Goal: Complete application form: Complete application form

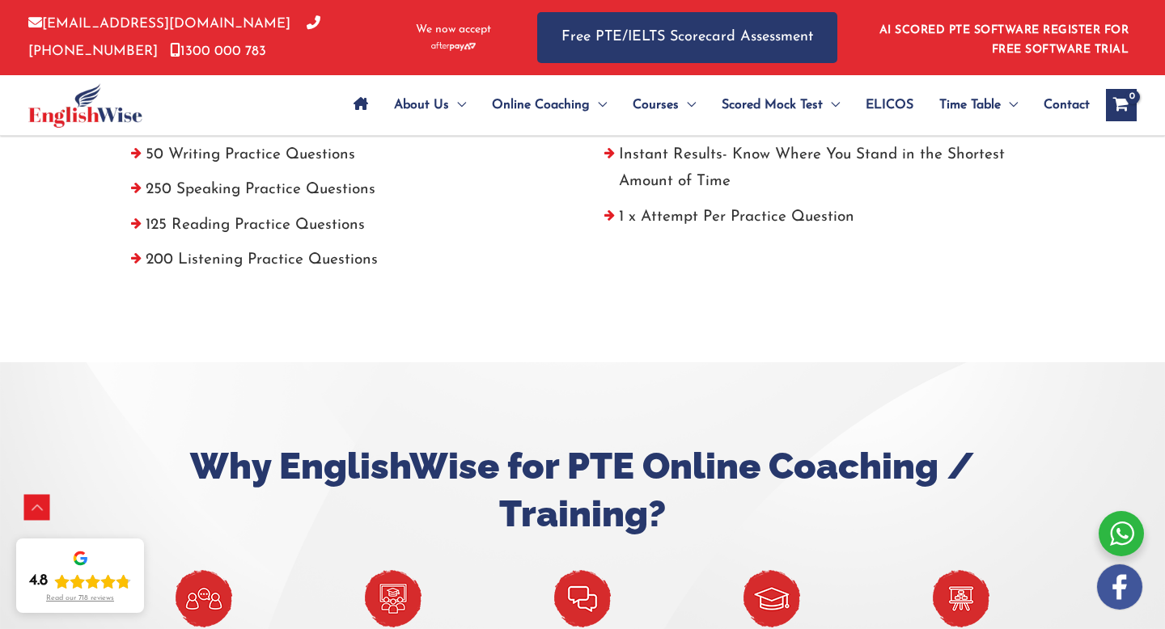
scroll to position [738, 0]
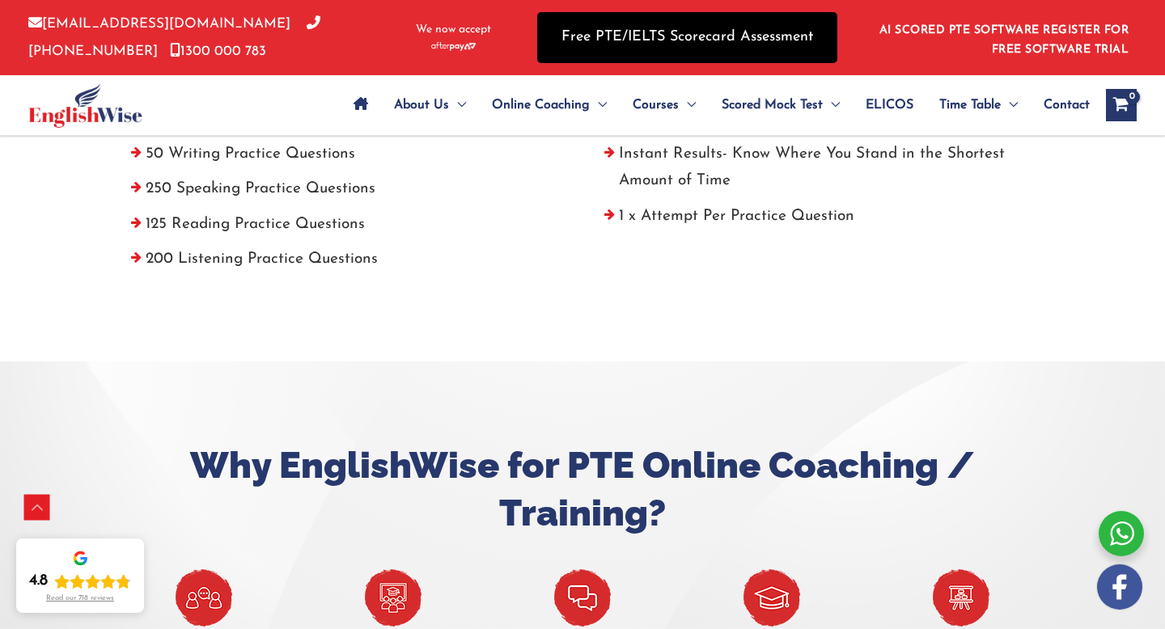
click at [751, 51] on link "Free PTE/IELTS Scorecard Assessment" at bounding box center [687, 37] width 300 height 51
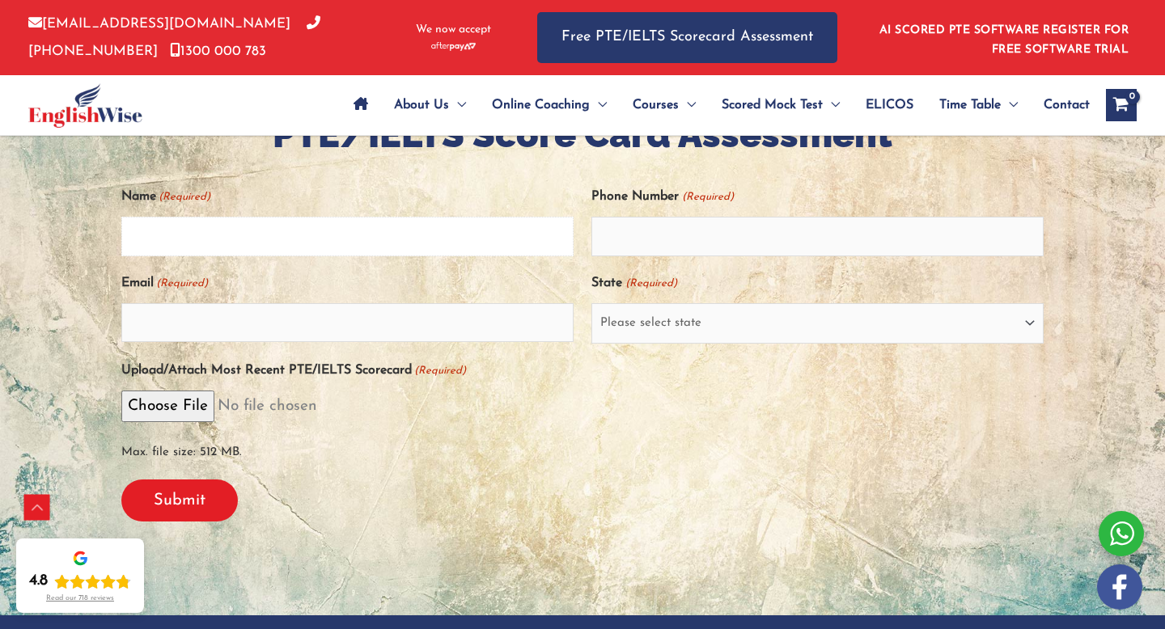
click at [420, 253] on input "Name (Required)" at bounding box center [347, 236] width 452 height 39
click at [559, 464] on span "Max. file size: 512 MB." at bounding box center [582, 447] width 922 height 37
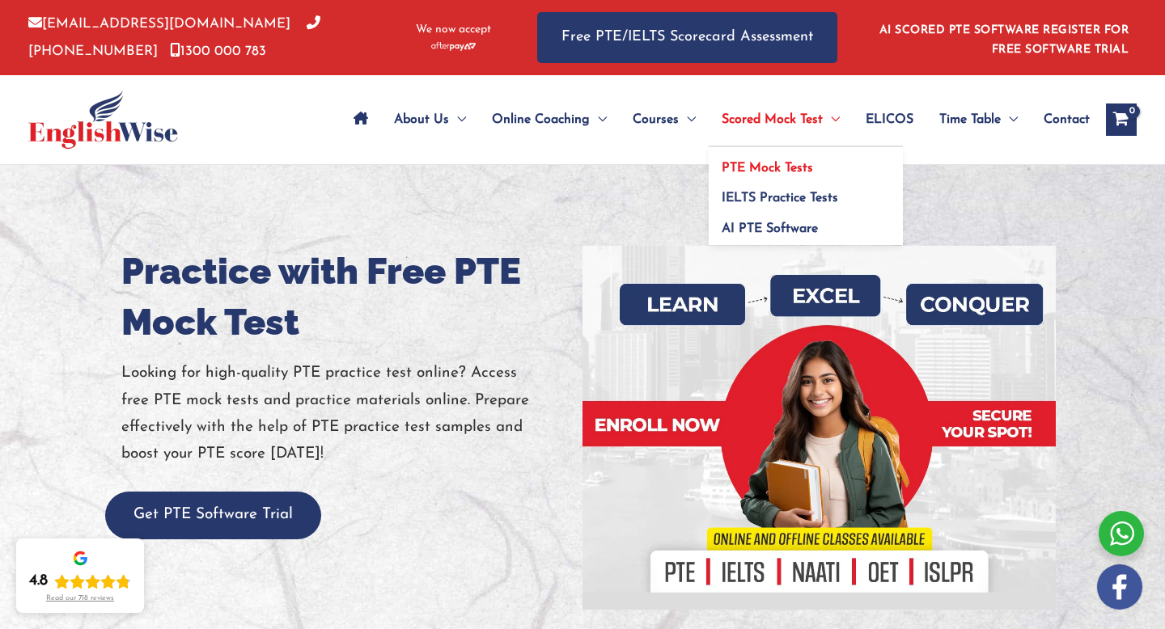
click at [781, 163] on span "PTE Mock Tests" at bounding box center [766, 168] width 91 height 13
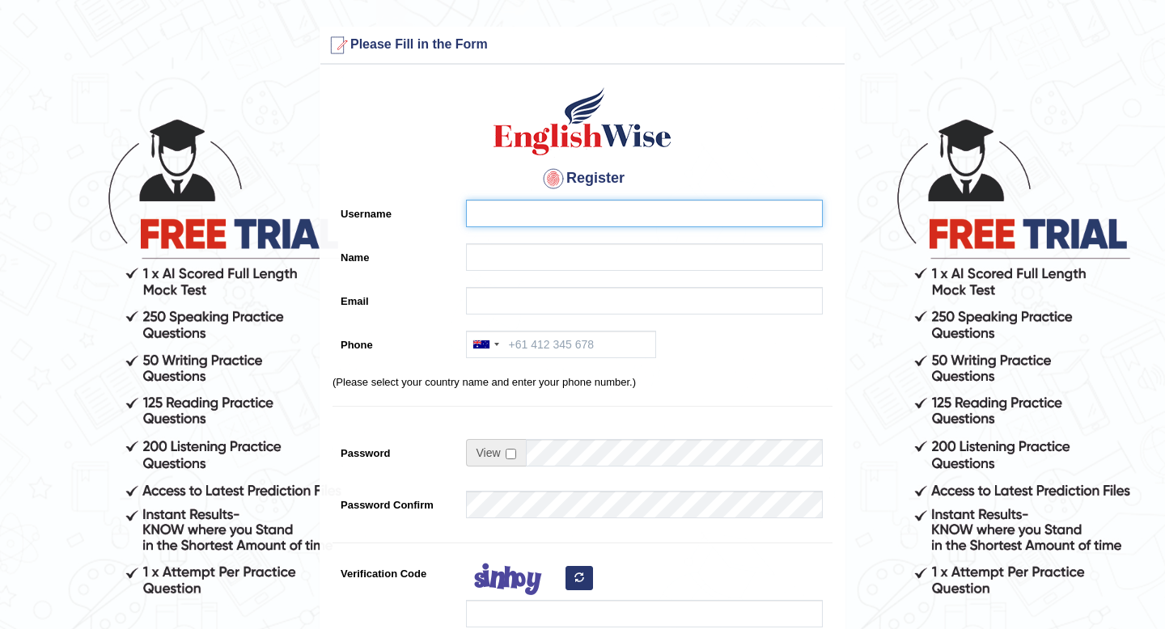
click at [543, 219] on input "Username" at bounding box center [644, 214] width 357 height 28
click at [639, 222] on input "chenghzhi" at bounding box center [644, 214] width 357 height 28
type input "vankox"
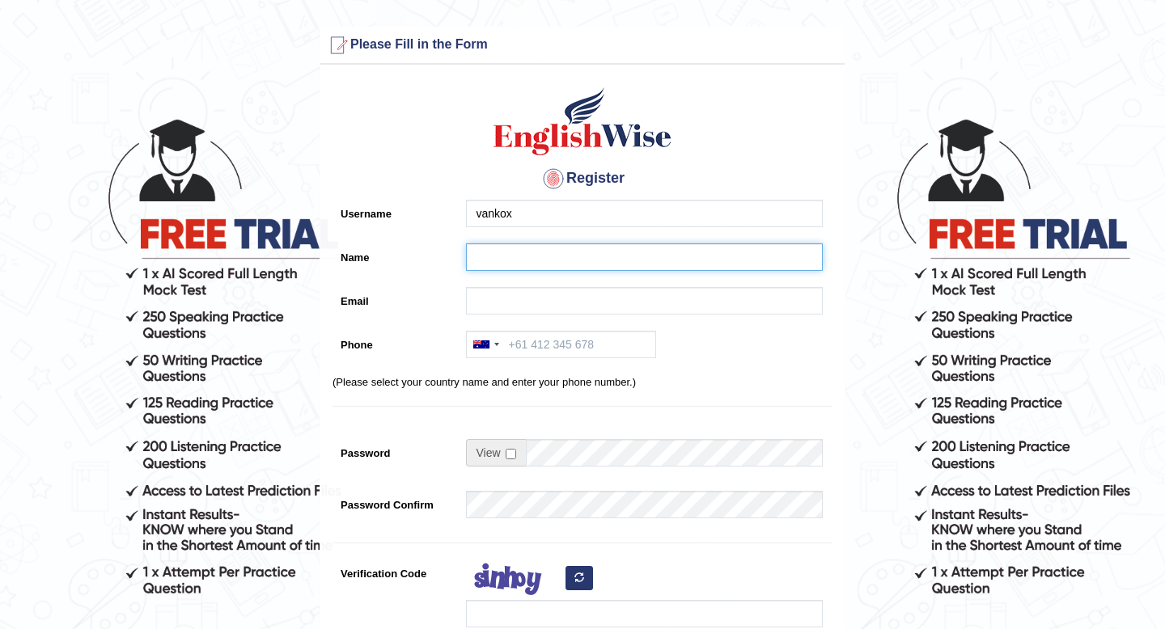
click at [568, 254] on input "Name" at bounding box center [644, 257] width 357 height 28
type input "Chengzhi Xu"
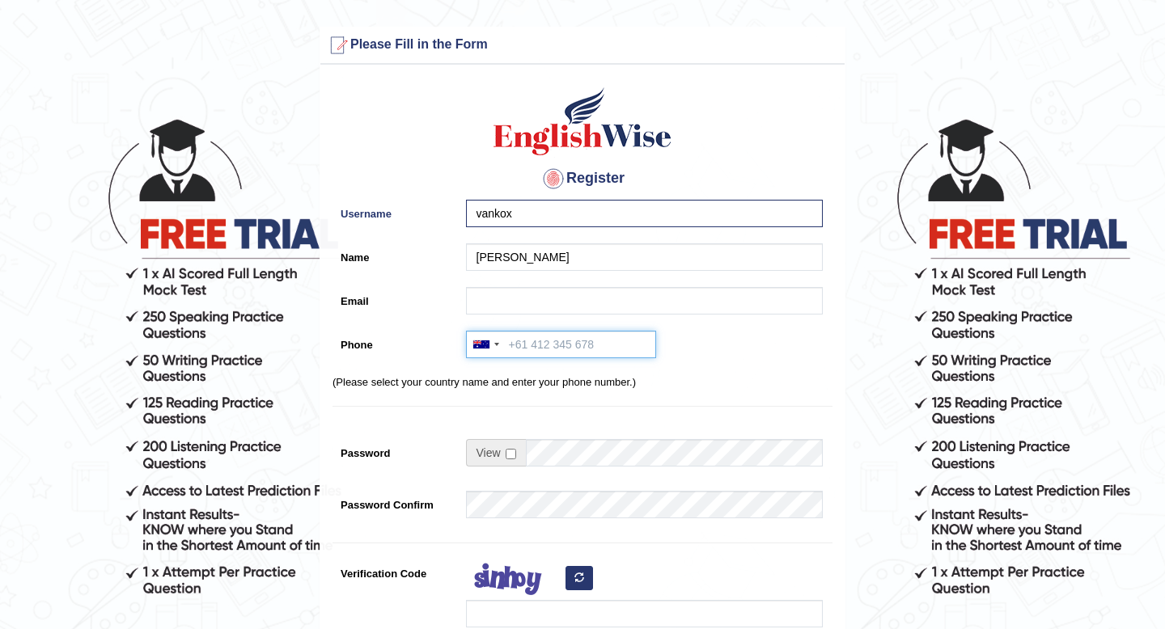
type input "+61404321767"
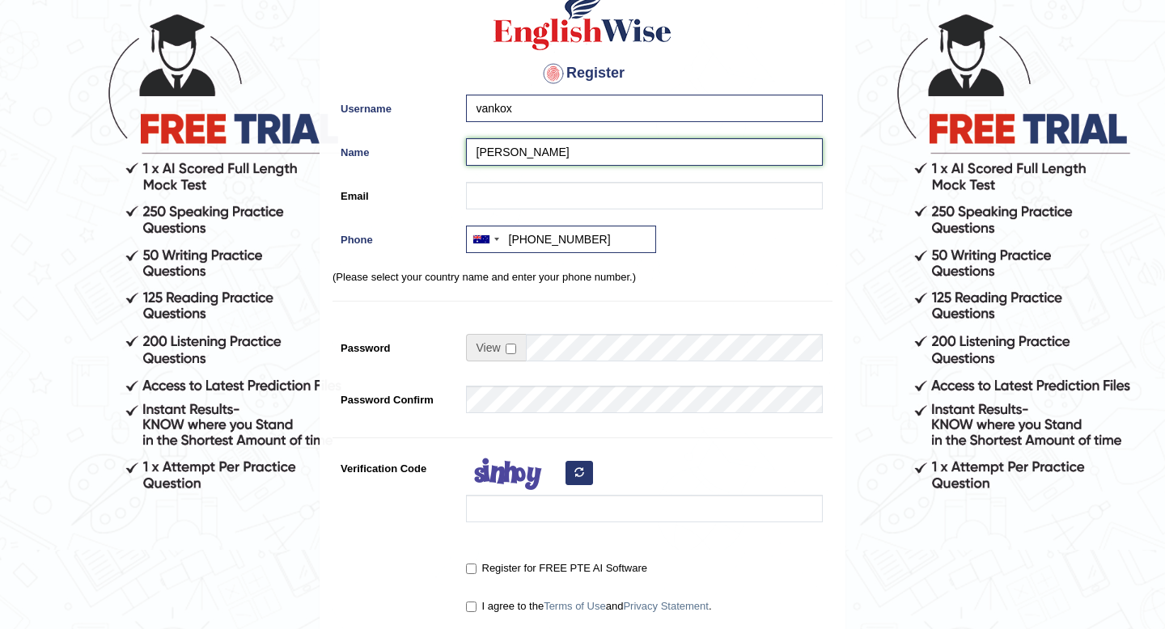
scroll to position [121, 0]
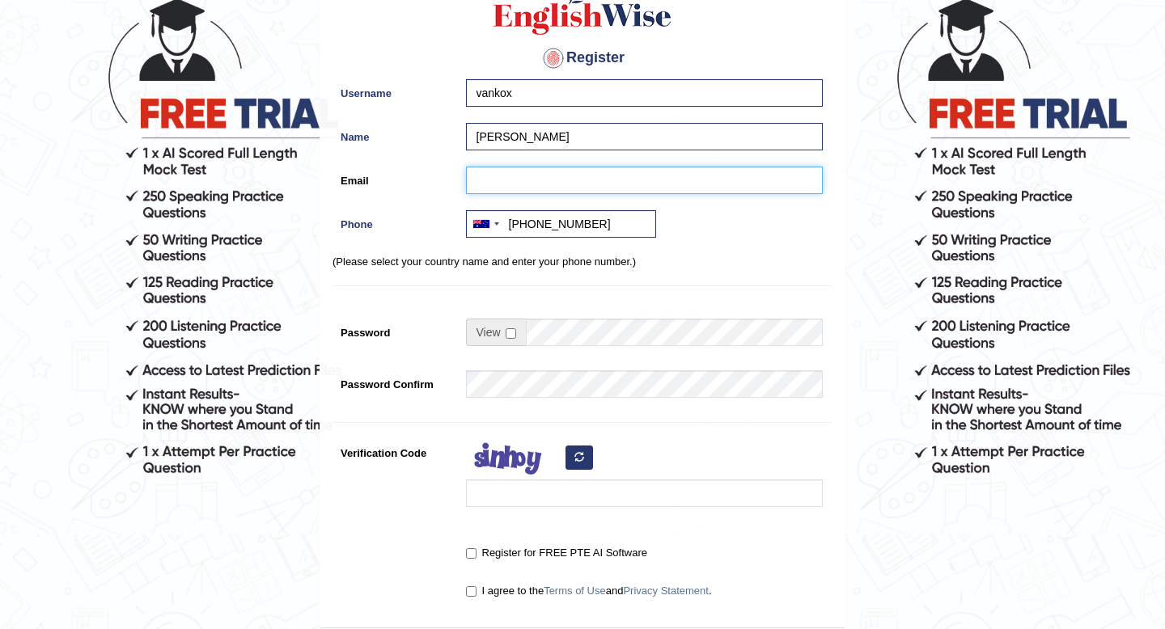
click at [590, 177] on input "Email" at bounding box center [644, 181] width 357 height 28
type input "370878211@qq.com"
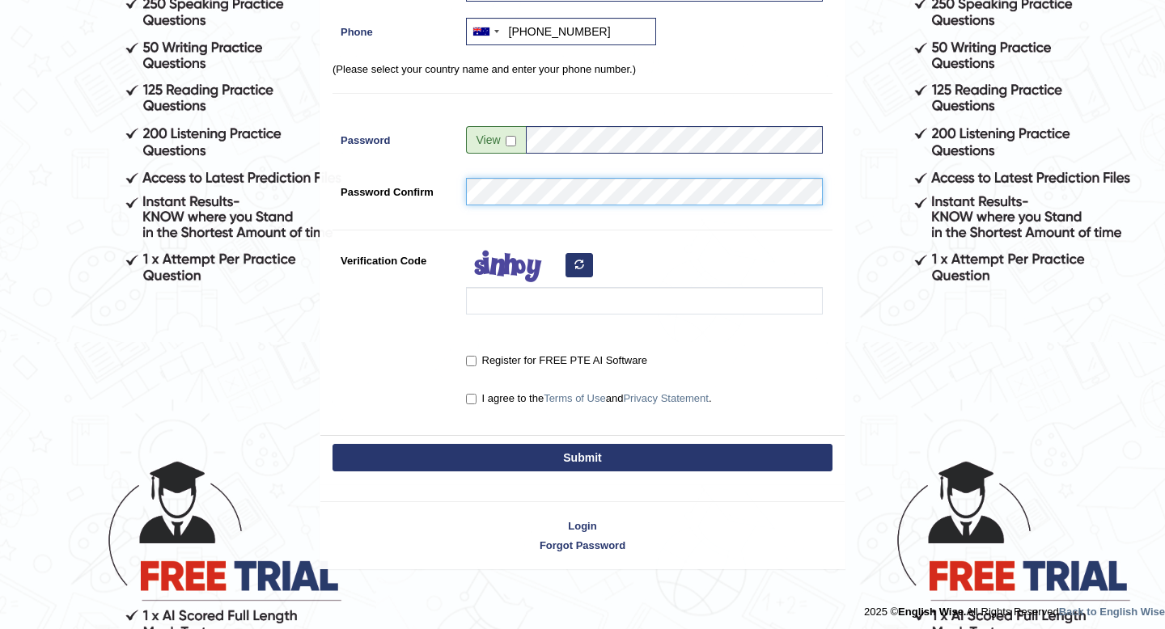
scroll to position [315, 0]
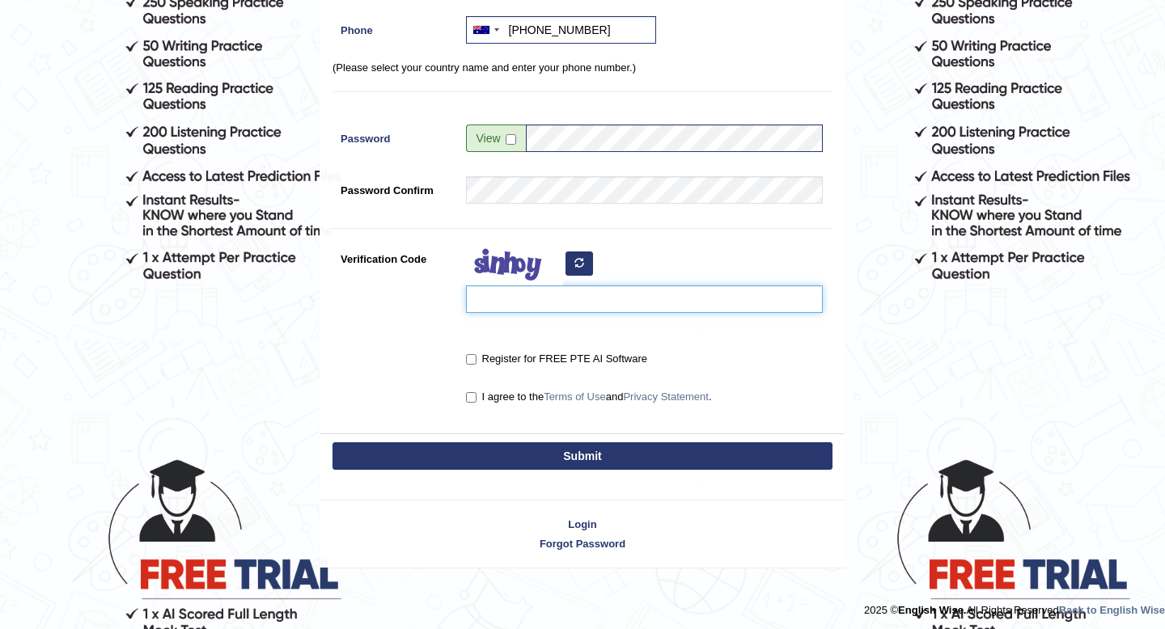
click at [645, 300] on input "Verification Code" at bounding box center [644, 300] width 357 height 28
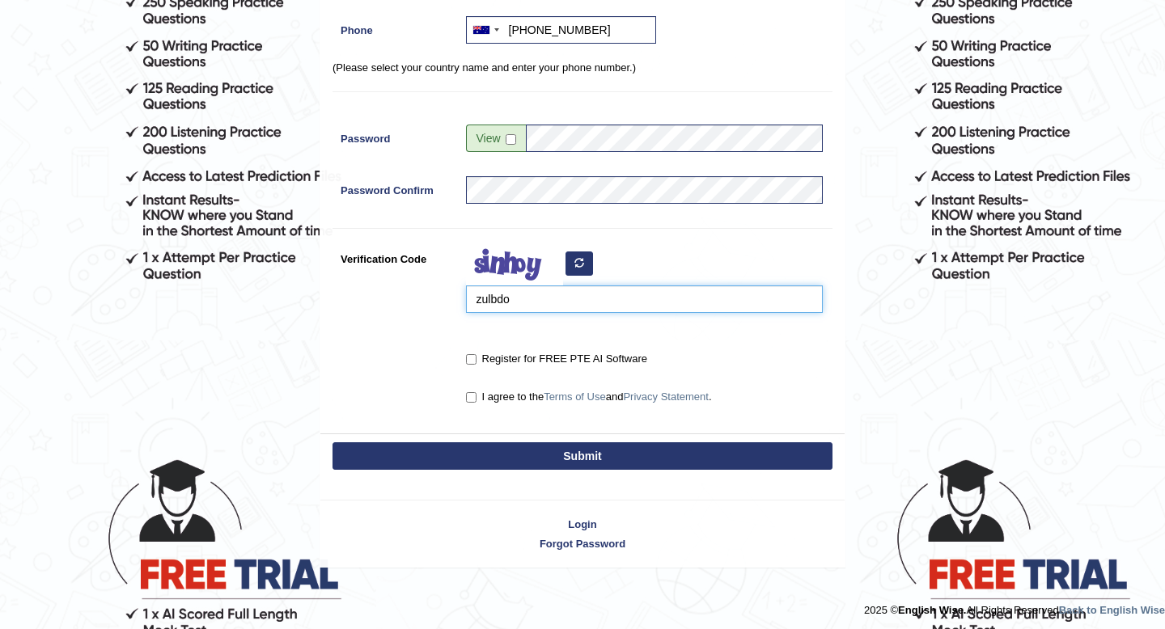
type input "zulbdo"
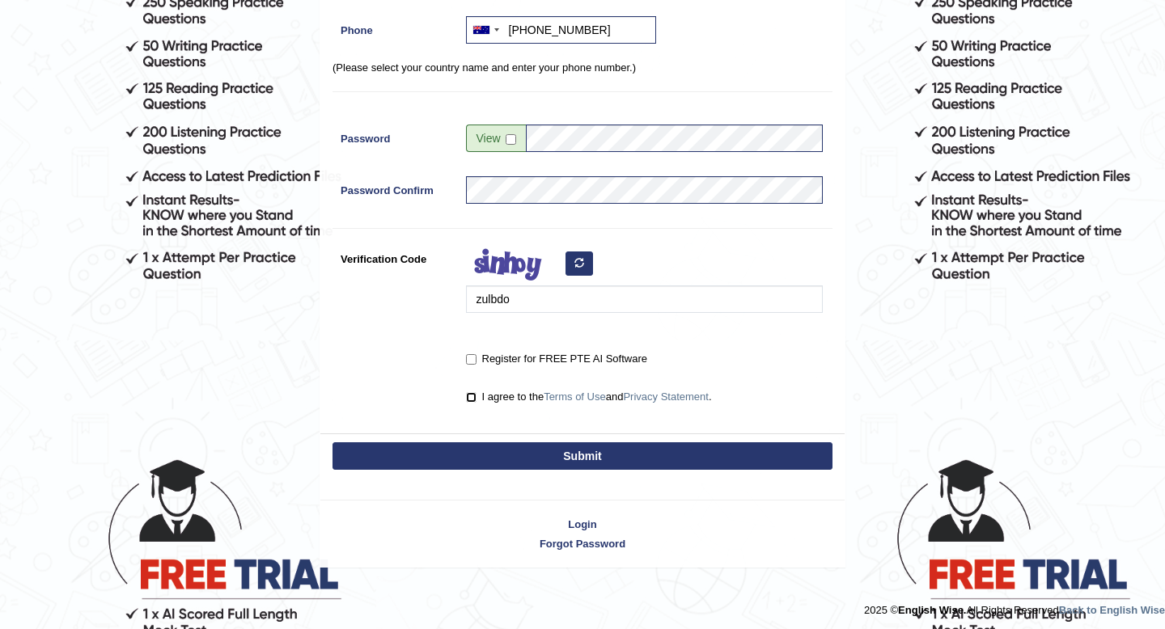
click at [472, 396] on input "I agree to the Terms of Use and Privacy Statement ." at bounding box center [471, 397] width 11 height 11
checkbox input "true"
click at [512, 448] on button "Submit" at bounding box center [582, 456] width 500 height 28
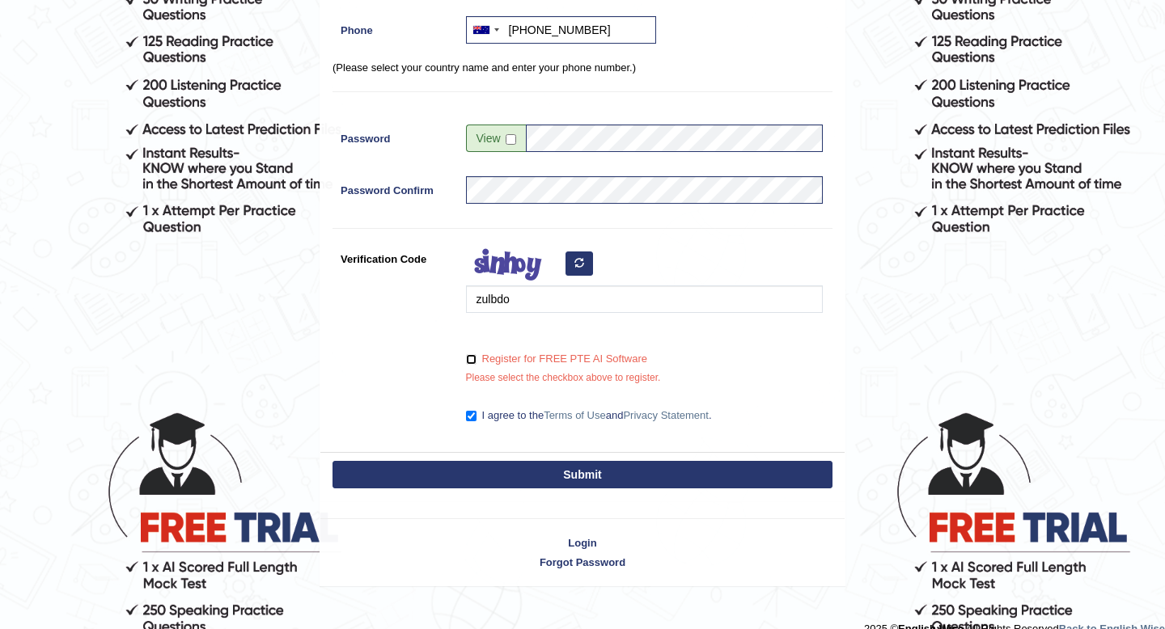
click at [471, 361] on input "Register for FREE PTE AI Software" at bounding box center [471, 359] width 11 height 11
checkbox input "true"
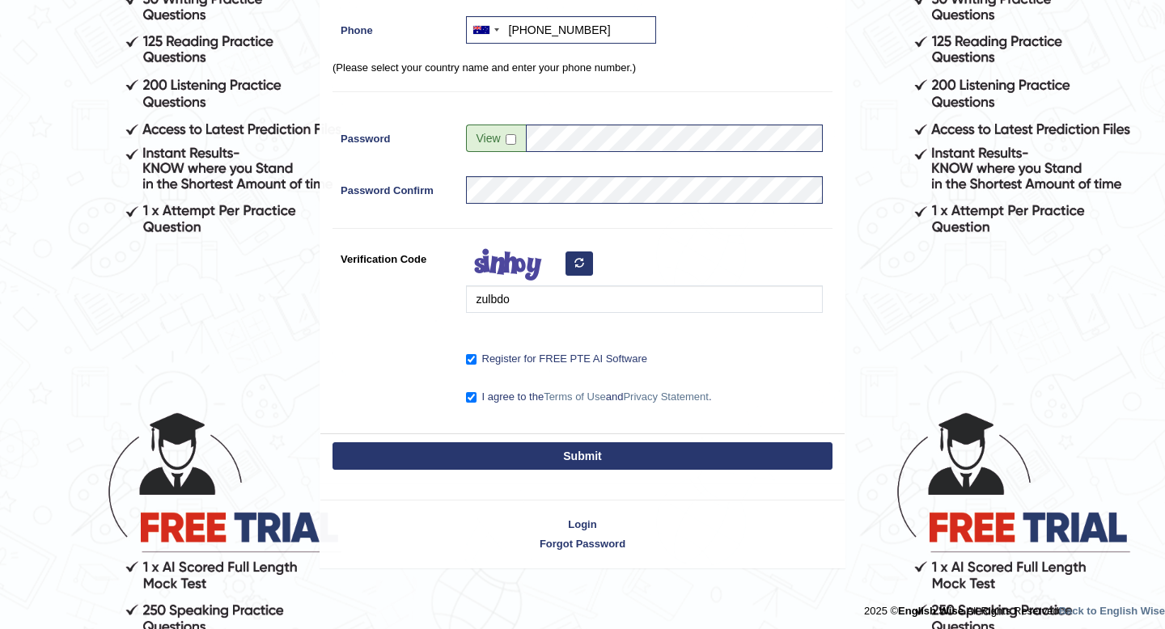
click at [511, 467] on button "Submit" at bounding box center [582, 456] width 500 height 28
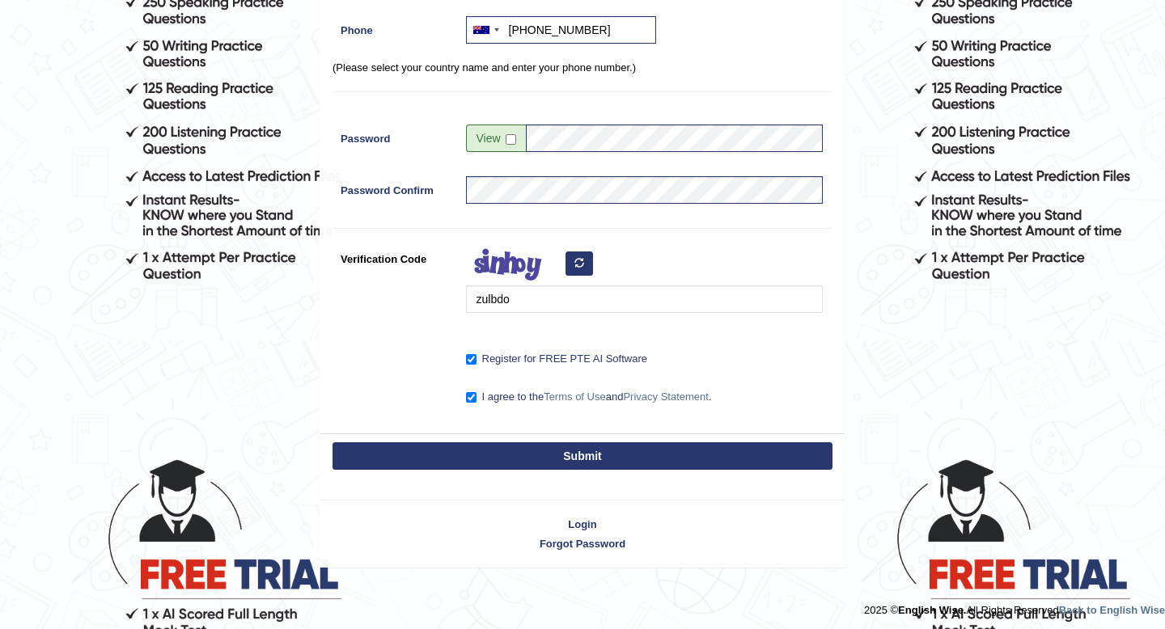
click at [559, 459] on button "Submit" at bounding box center [582, 456] width 500 height 28
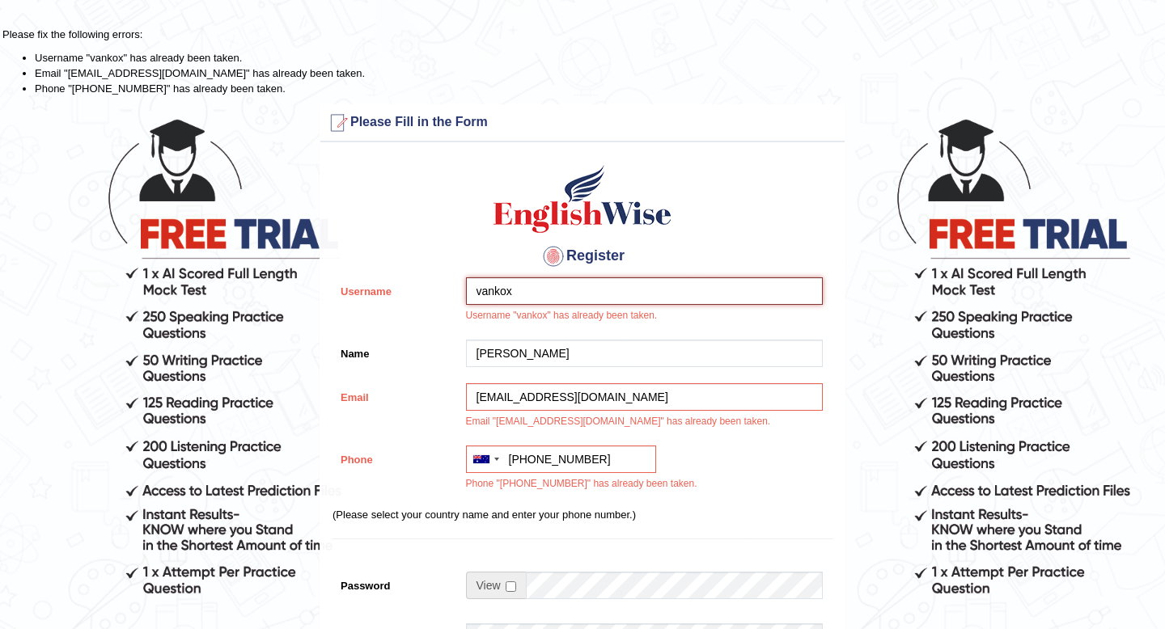
click at [640, 287] on input "vankox" at bounding box center [644, 291] width 357 height 28
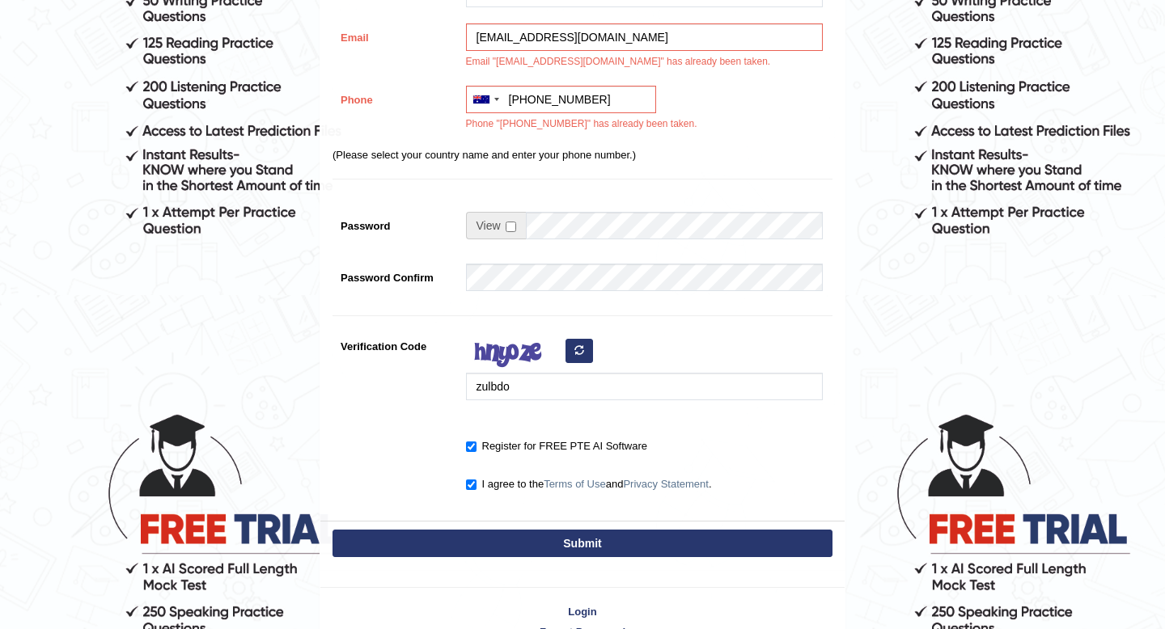
scroll to position [452, 0]
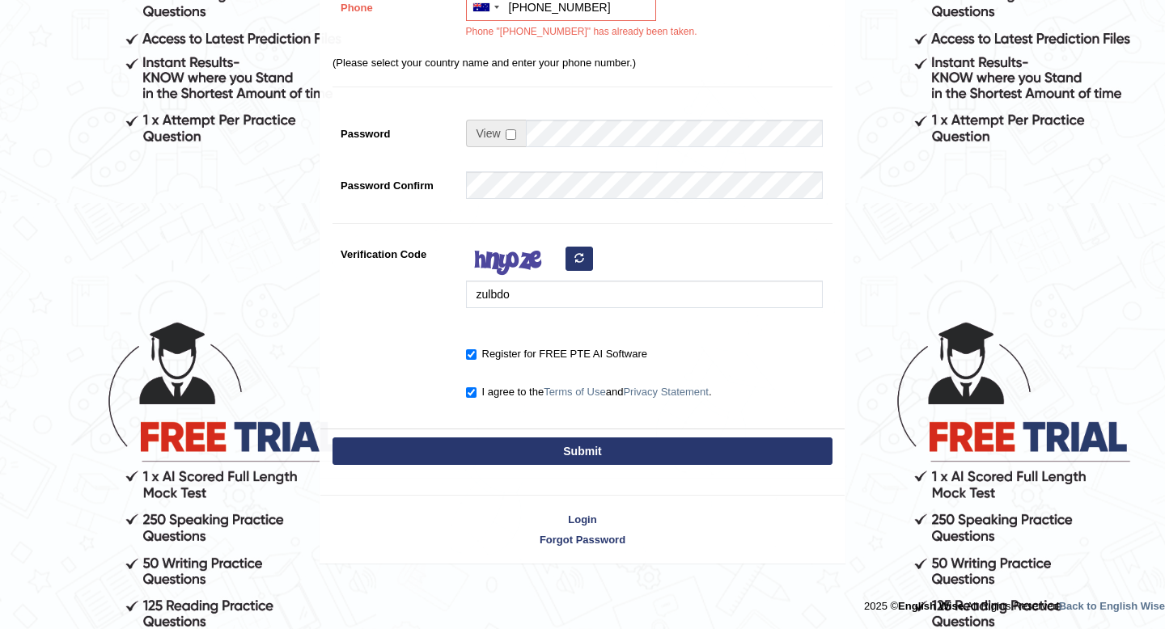
type input "vankoxu"
click at [601, 455] on button "Submit" at bounding box center [582, 452] width 500 height 28
type input "[PHONE_NUMBER]"
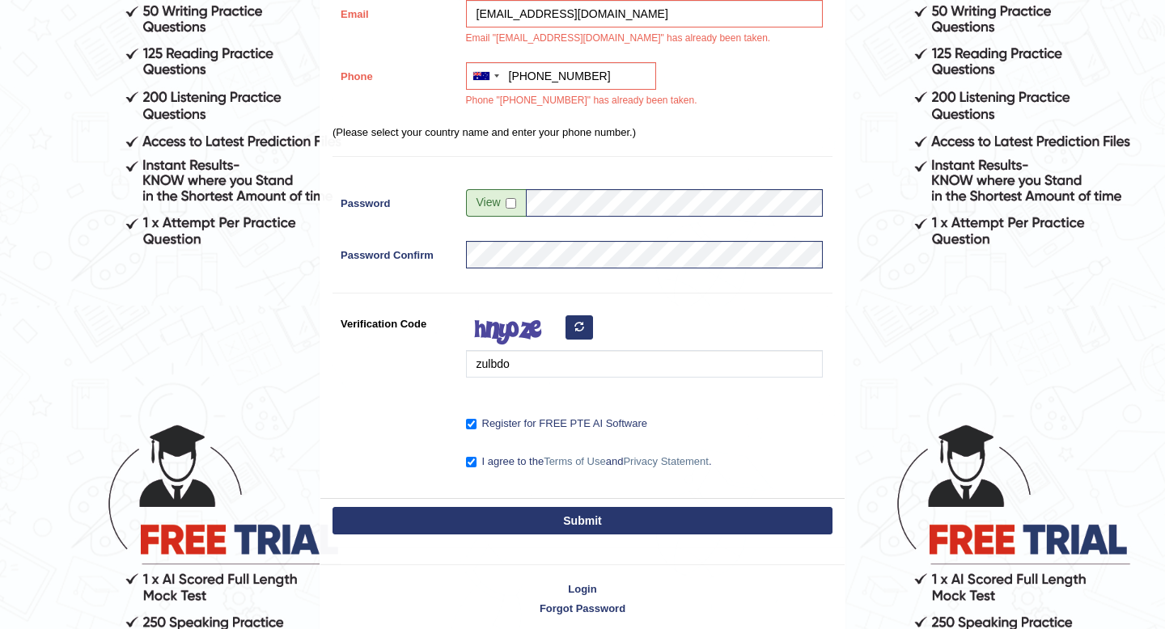
scroll to position [0, 0]
